Goal: Task Accomplishment & Management: Use online tool/utility

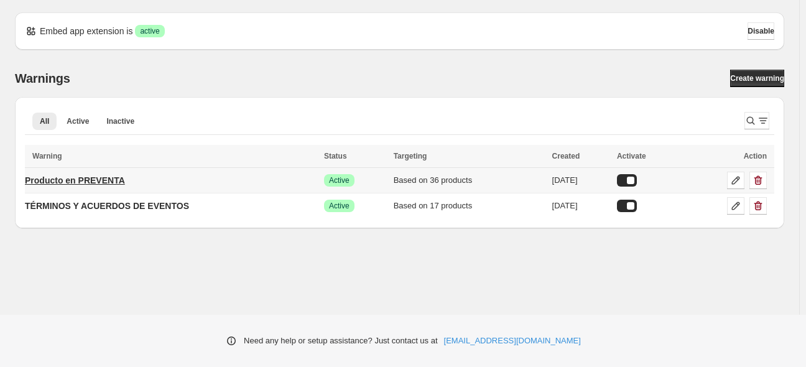
click at [113, 182] on p "Producto en PREVENTA" at bounding box center [75, 180] width 100 height 12
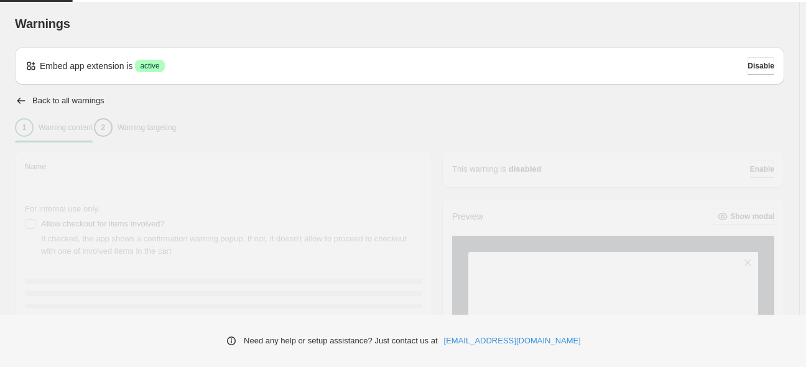
type input "**********"
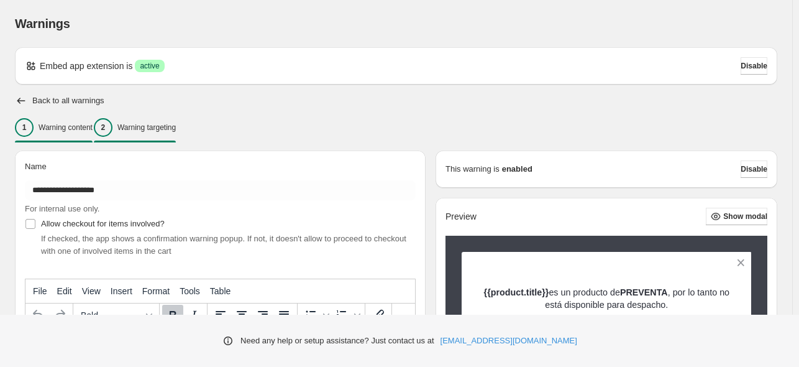
click at [147, 127] on p "Warning targeting" at bounding box center [146, 127] width 58 height 10
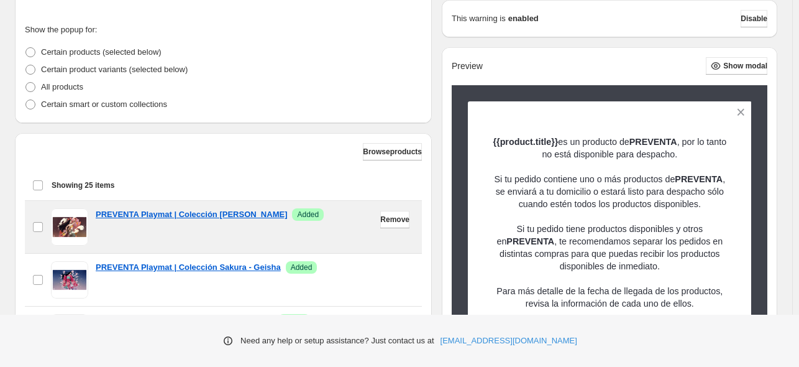
scroll to position [435, 0]
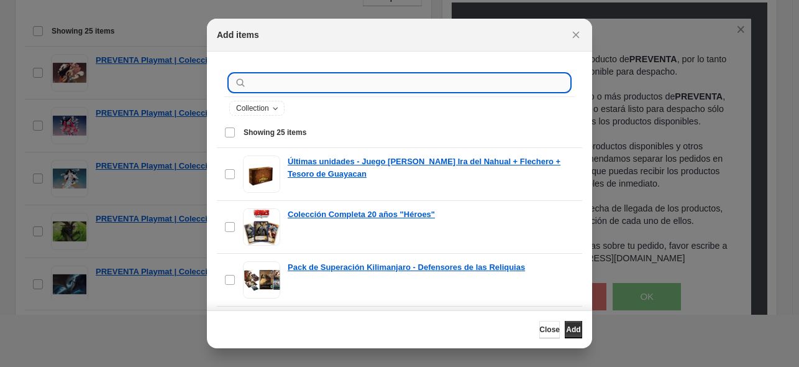
click at [319, 85] on input ":r1a:" at bounding box center [409, 82] width 321 height 17
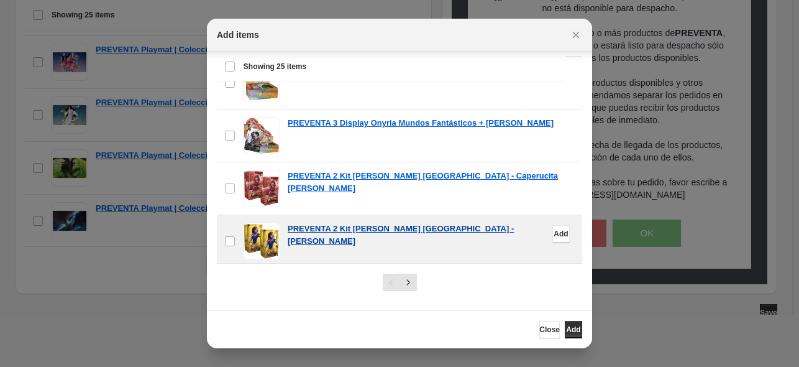
scroll to position [505, 0]
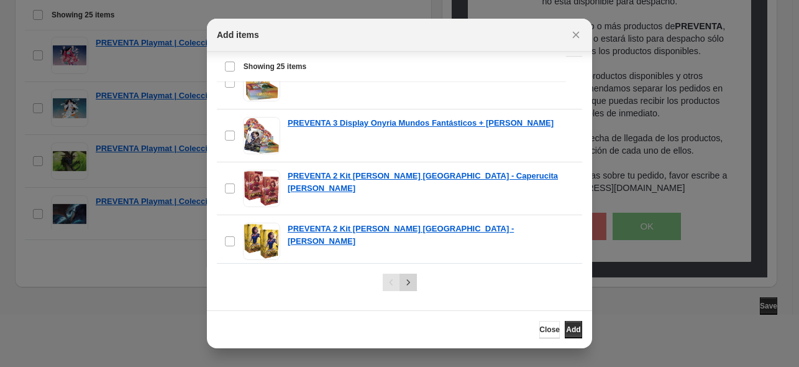
type input "********"
click at [403, 282] on icon "Next" at bounding box center [408, 282] width 12 height 12
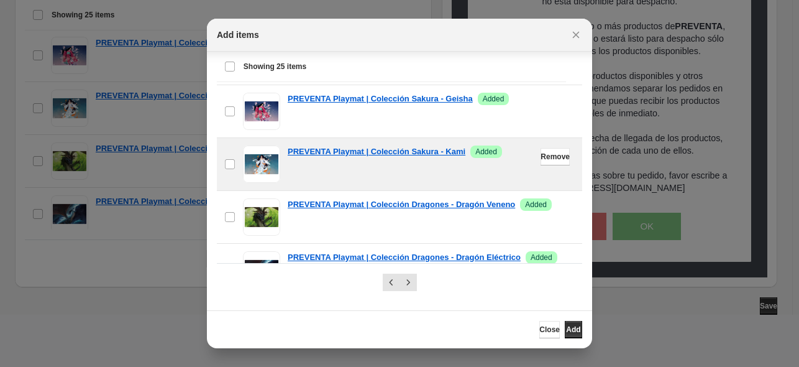
scroll to position [0, 0]
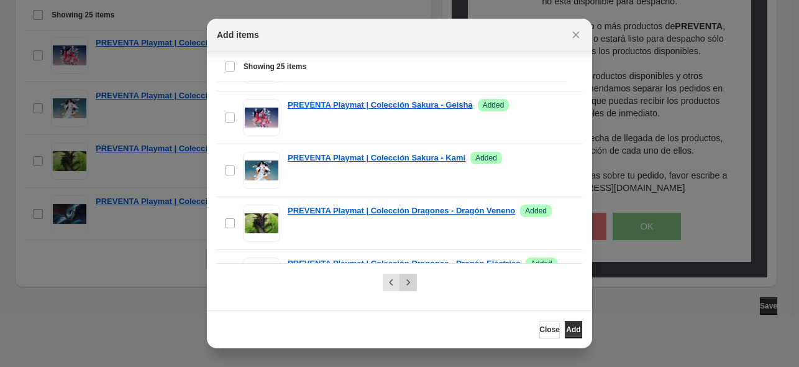
click at [406, 278] on icon "Next" at bounding box center [408, 282] width 12 height 12
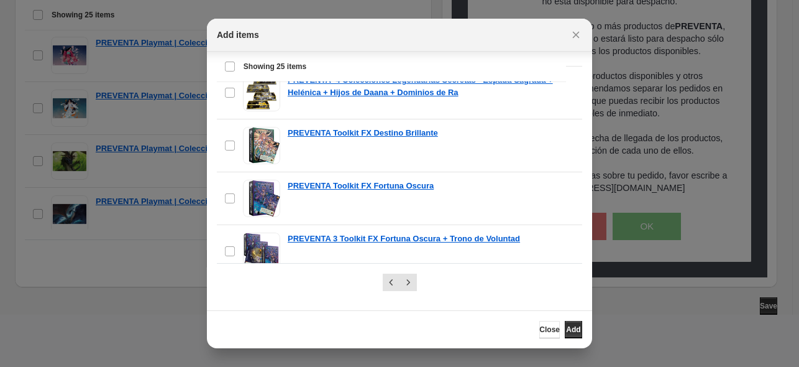
scroll to position [1092, 0]
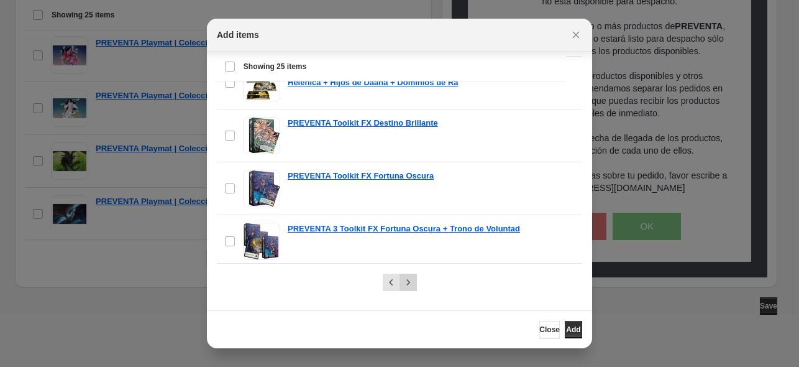
click at [405, 277] on icon "Next" at bounding box center [408, 282] width 12 height 12
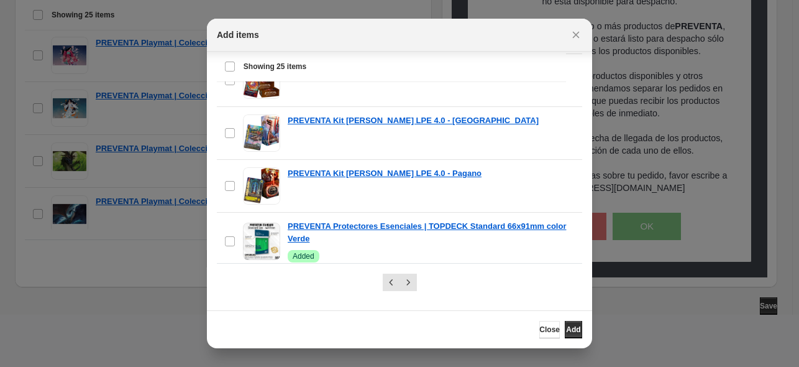
scroll to position [1097, 0]
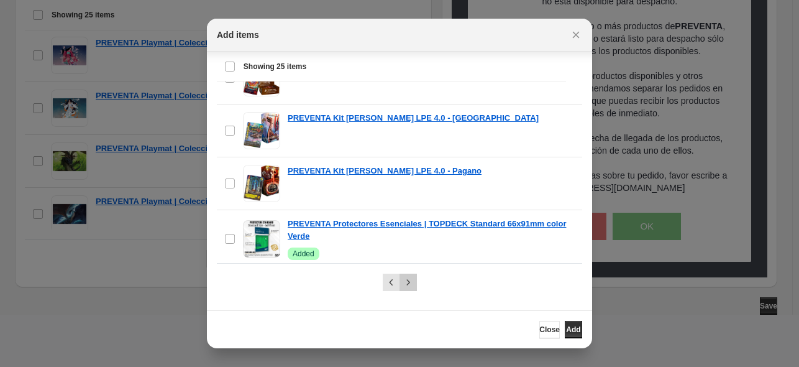
click at [406, 285] on icon "Next" at bounding box center [408, 282] width 12 height 12
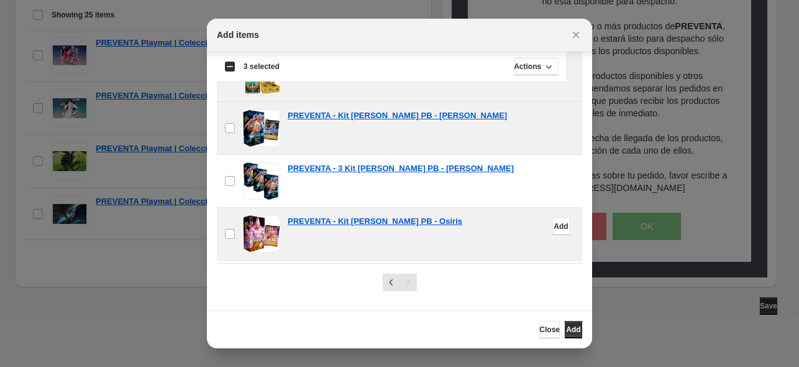
scroll to position [311, 0]
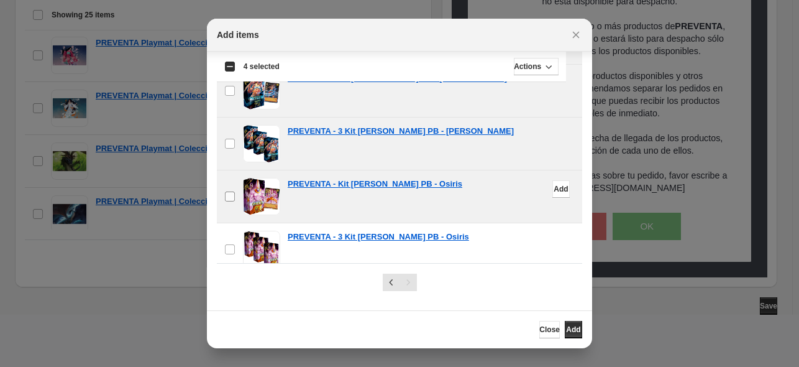
click at [231, 187] on label "checkbox" at bounding box center [230, 196] width 26 height 52
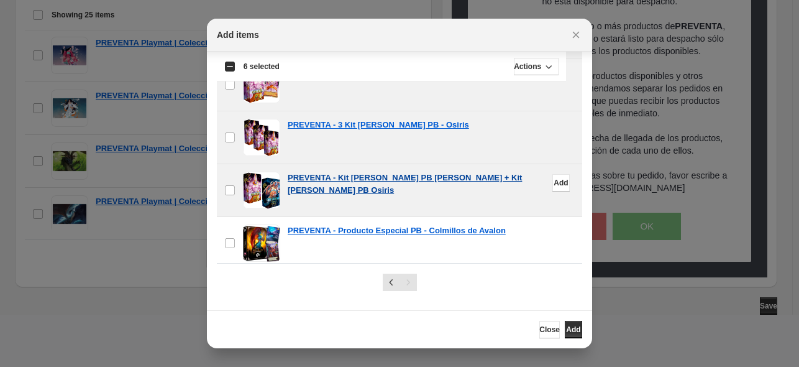
scroll to position [435, 0]
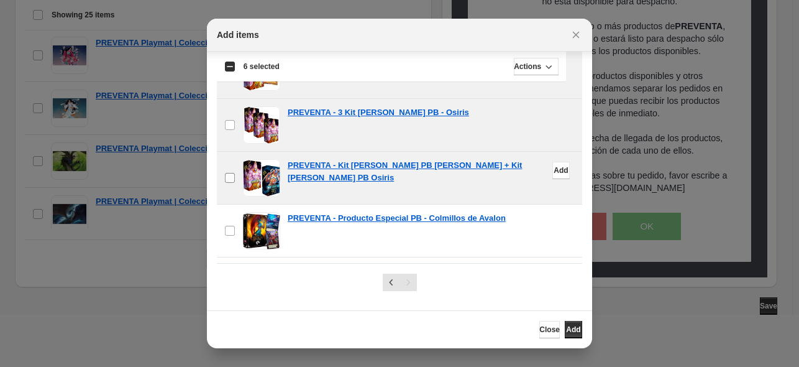
click at [230, 183] on label "checkbox" at bounding box center [230, 178] width 26 height 52
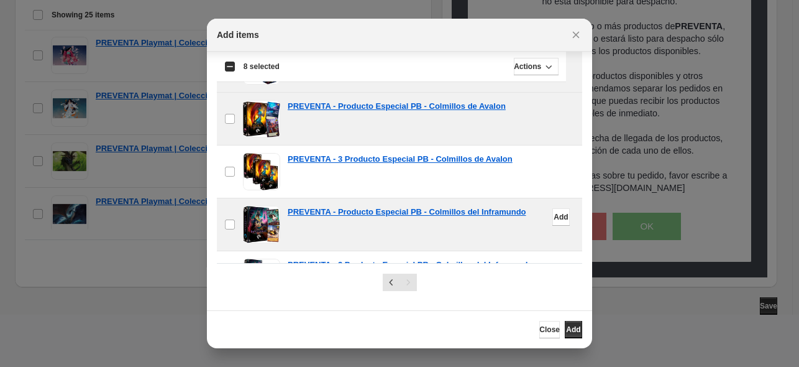
scroll to position [559, 0]
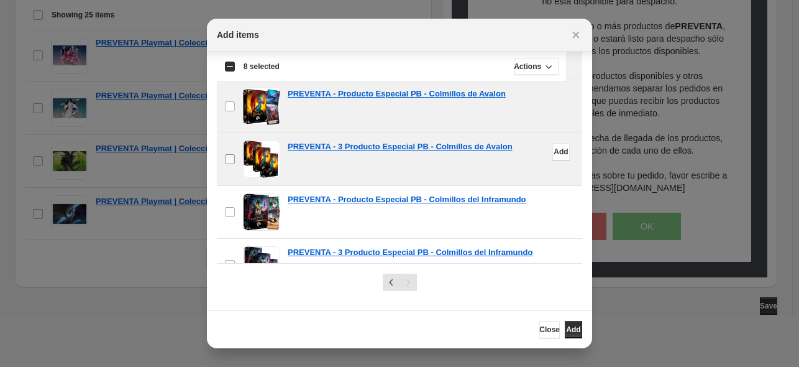
click at [236, 162] on label "checkbox" at bounding box center [230, 159] width 26 height 52
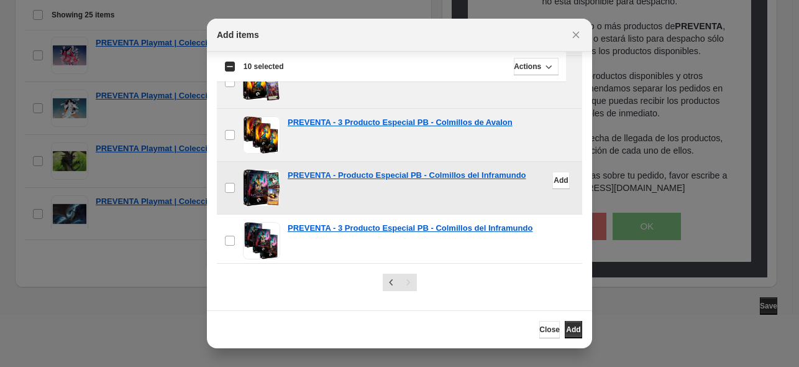
scroll to position [584, 0]
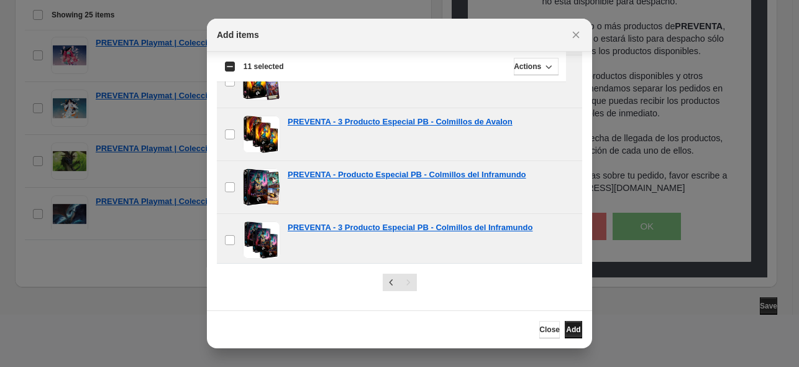
click at [567, 328] on span "Add" at bounding box center [573, 329] width 14 height 10
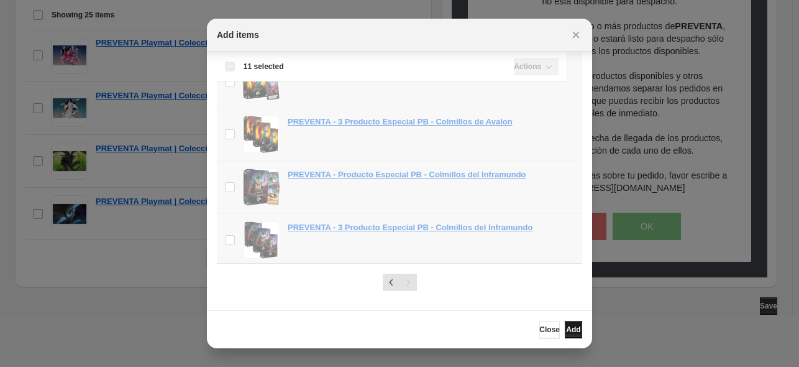
click at [568, 331] on span "Add" at bounding box center [573, 329] width 14 height 10
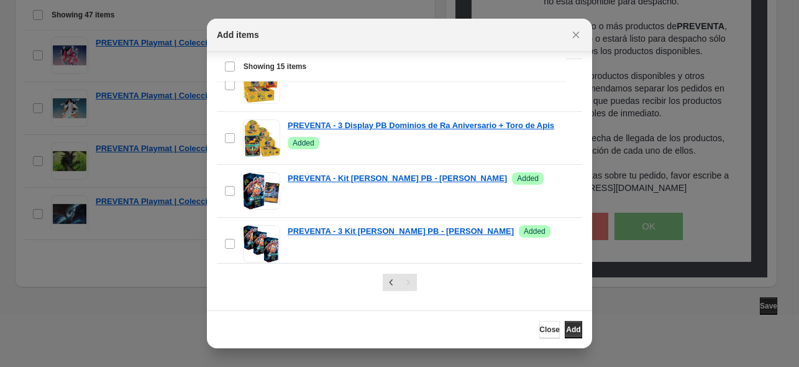
scroll to position [0, 0]
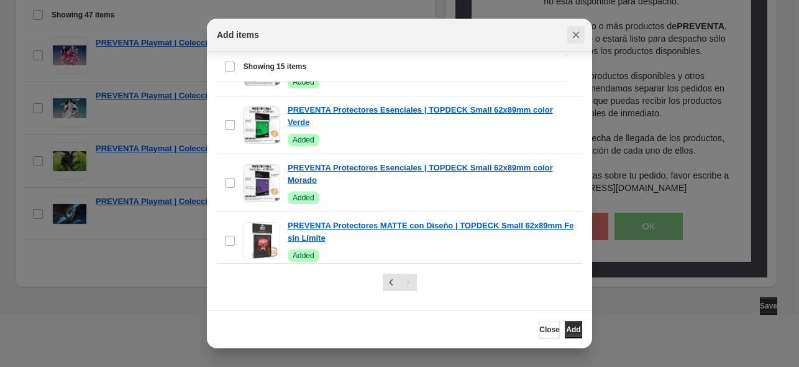
click at [576, 35] on icon "Close" at bounding box center [576, 35] width 7 height 7
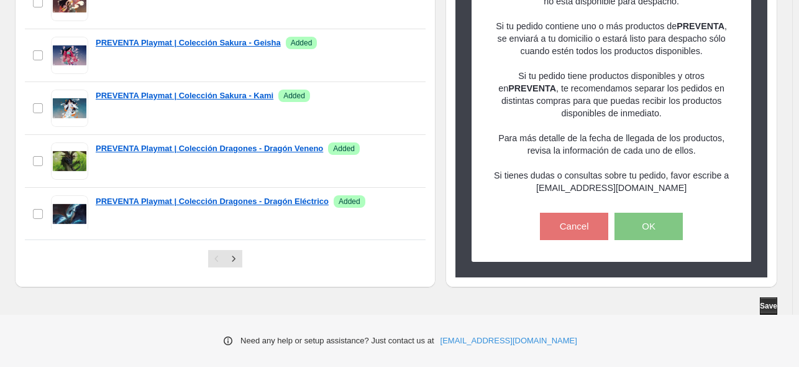
scroll to position [435, 0]
